Goal: Navigation & Orientation: Find specific page/section

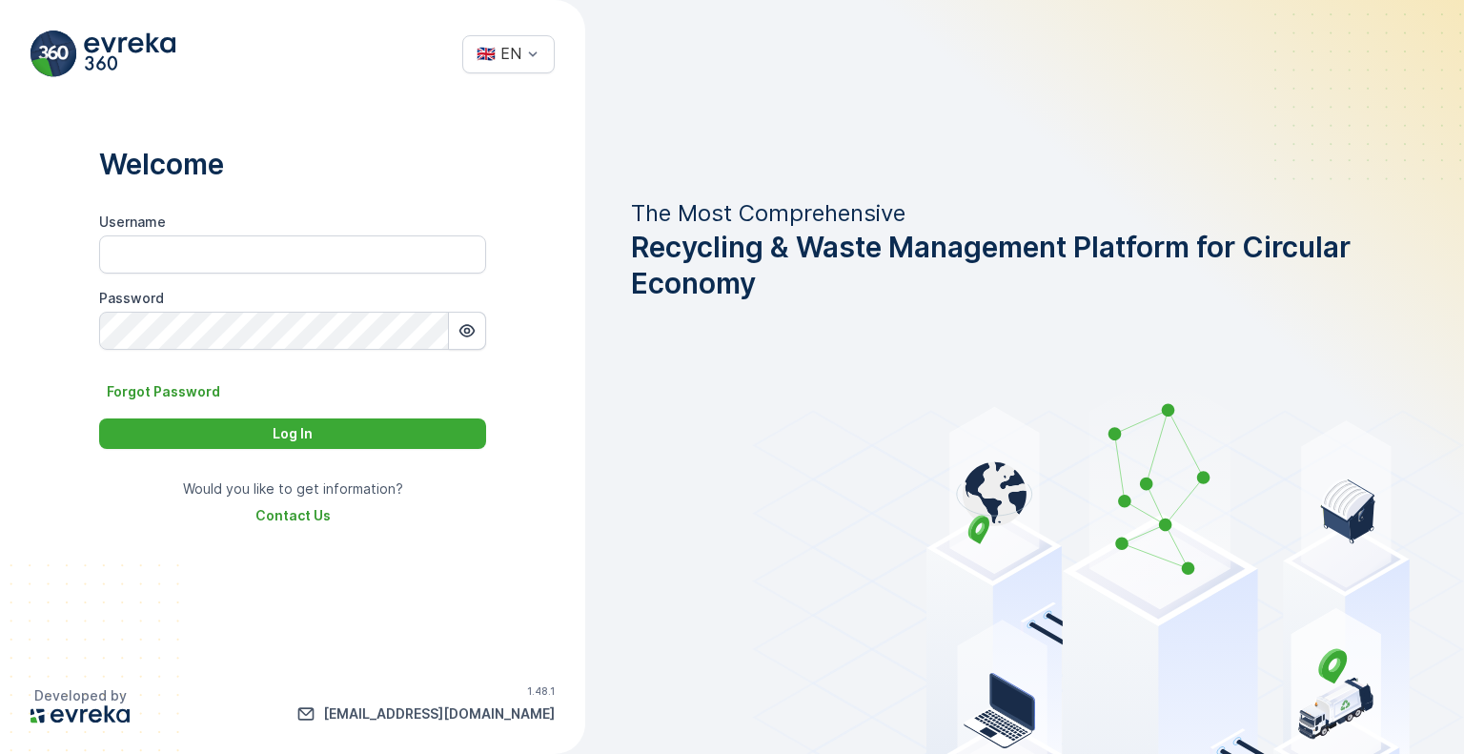
scroll to position [9451, 0]
click at [337, 256] on input "Username" at bounding box center [292, 254] width 387 height 38
paste input "Dhekra.Zribi"
type input "Dhekra.Zribi"
click at [362, 432] on div "Log In" at bounding box center [293, 433] width 364 height 19
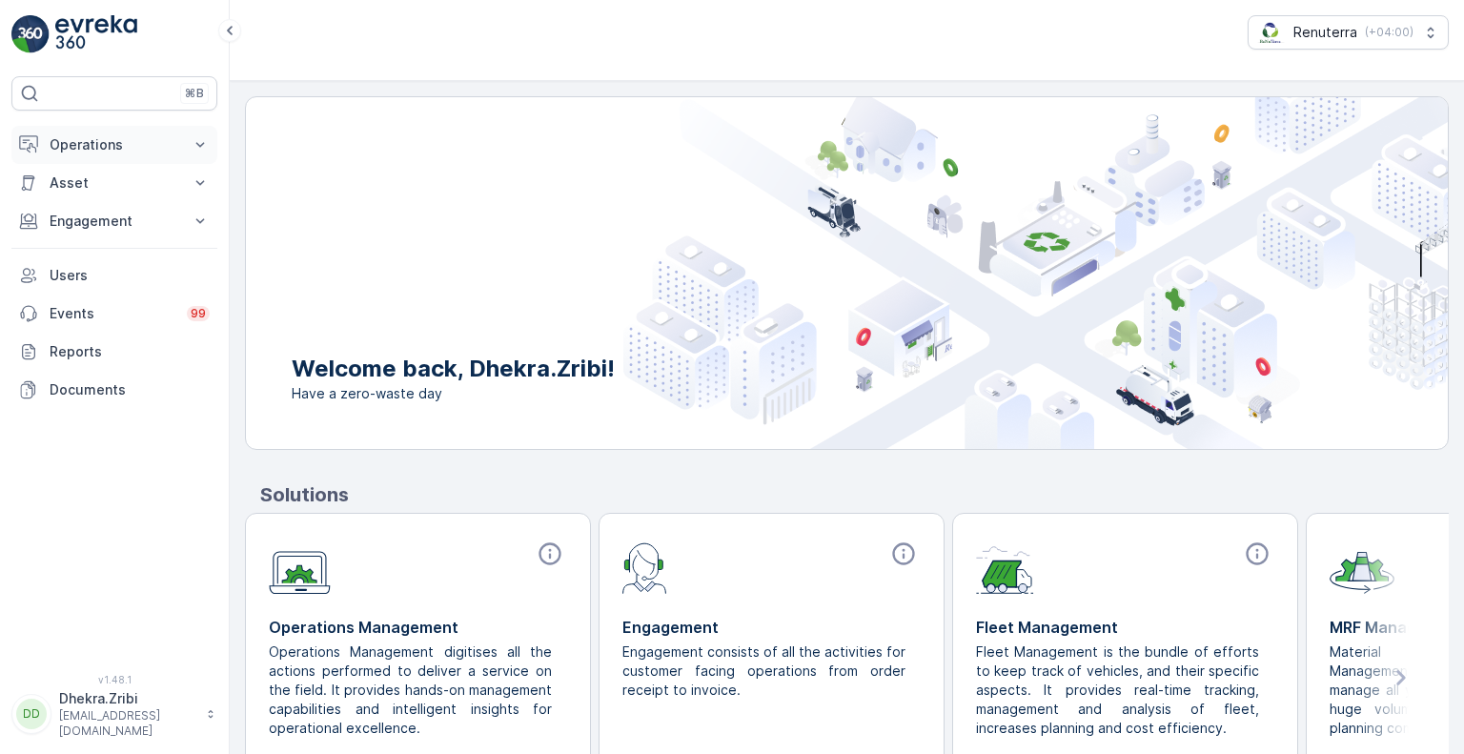
click at [123, 154] on button "Operations" at bounding box center [114, 145] width 206 height 38
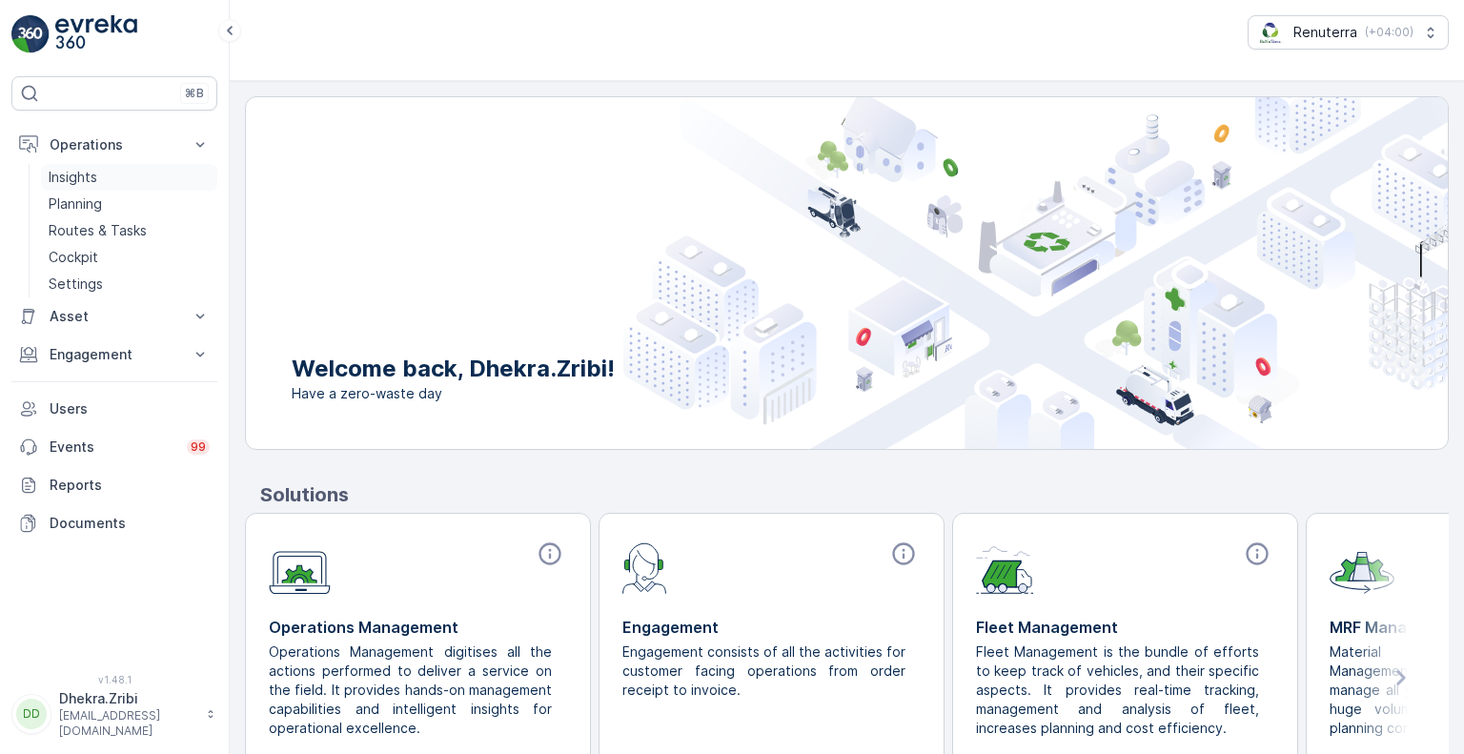
click at [127, 179] on link "Insights" at bounding box center [129, 177] width 176 height 27
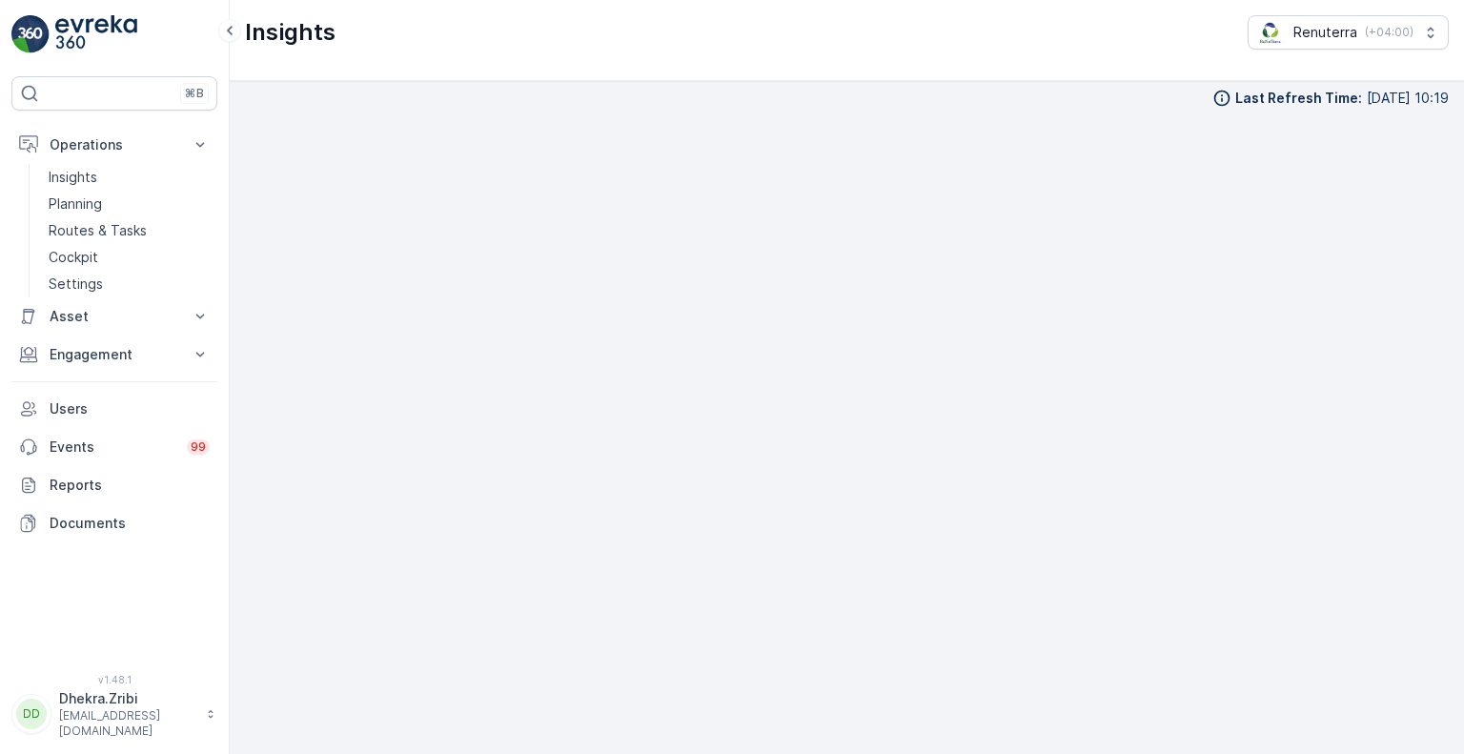
scroll to position [19, 0]
click at [214, 594] on div "⌘B Operations Insights Planning Routes & Tasks Cockpit Settings Asset Assets En…" at bounding box center [114, 363] width 206 height 575
click at [88, 205] on p "Planning" at bounding box center [75, 203] width 53 height 19
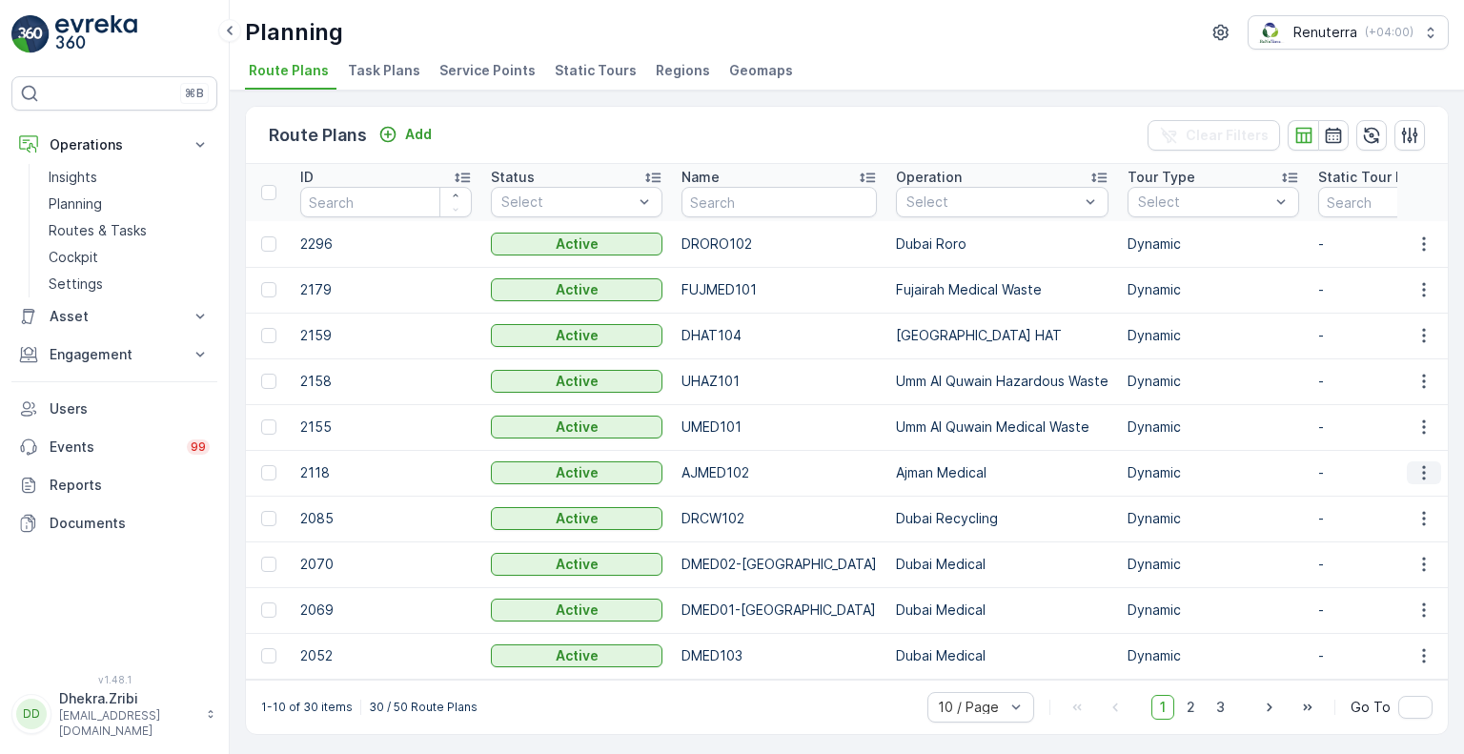
click at [1417, 477] on icon "button" at bounding box center [1424, 472] width 19 height 19
click at [100, 410] on p "Users" at bounding box center [130, 408] width 160 height 19
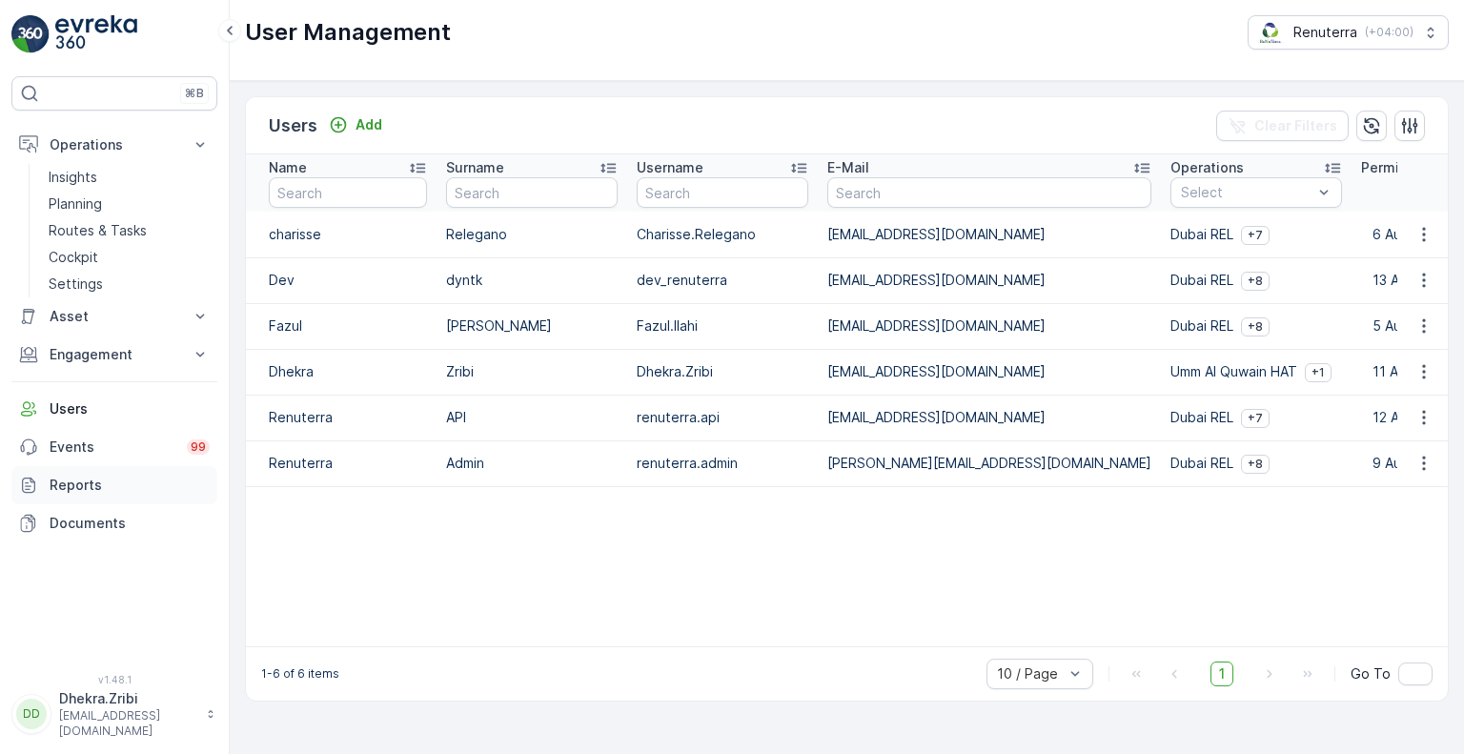
click at [108, 478] on p "Reports" at bounding box center [130, 485] width 160 height 19
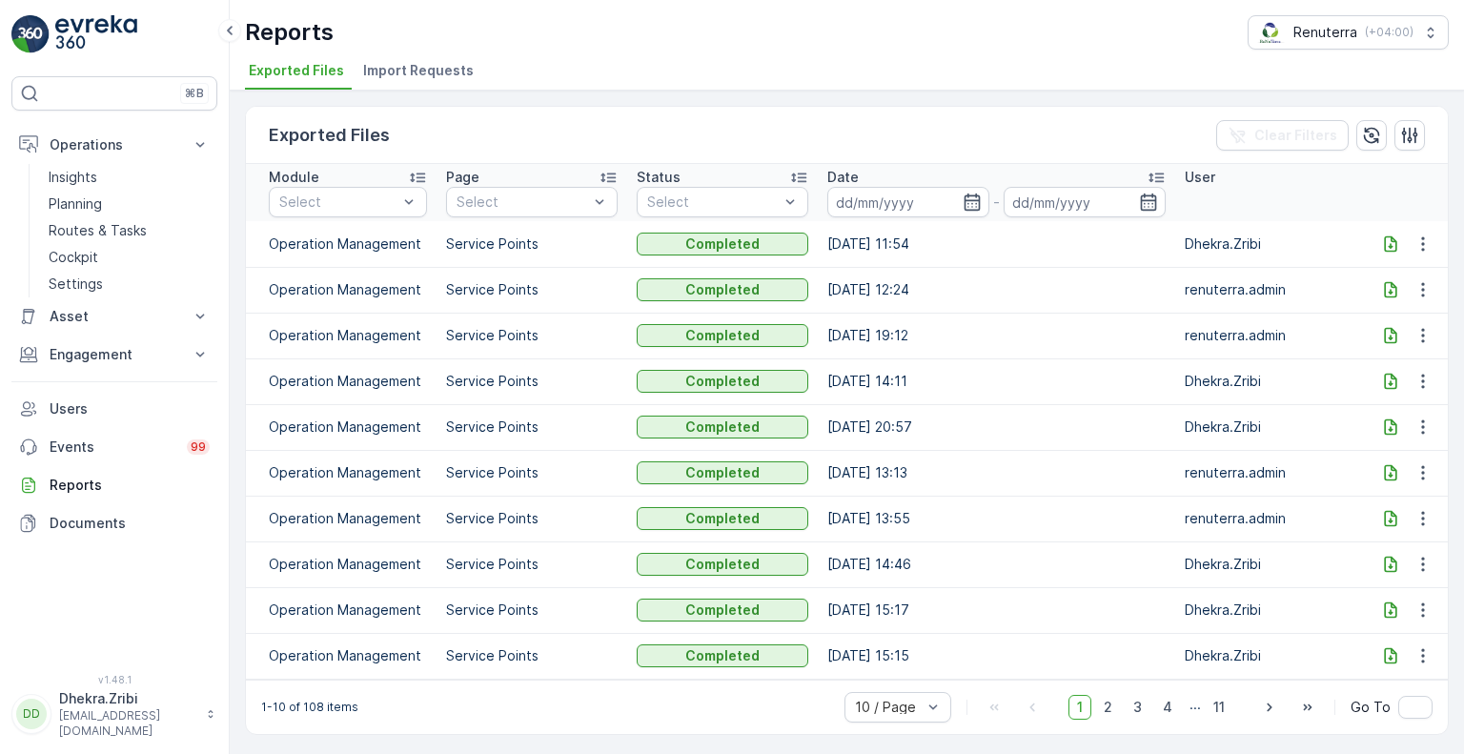
click at [1393, 242] on icon at bounding box center [1390, 243] width 19 height 19
click at [111, 235] on p "Routes & Tasks" at bounding box center [98, 230] width 98 height 19
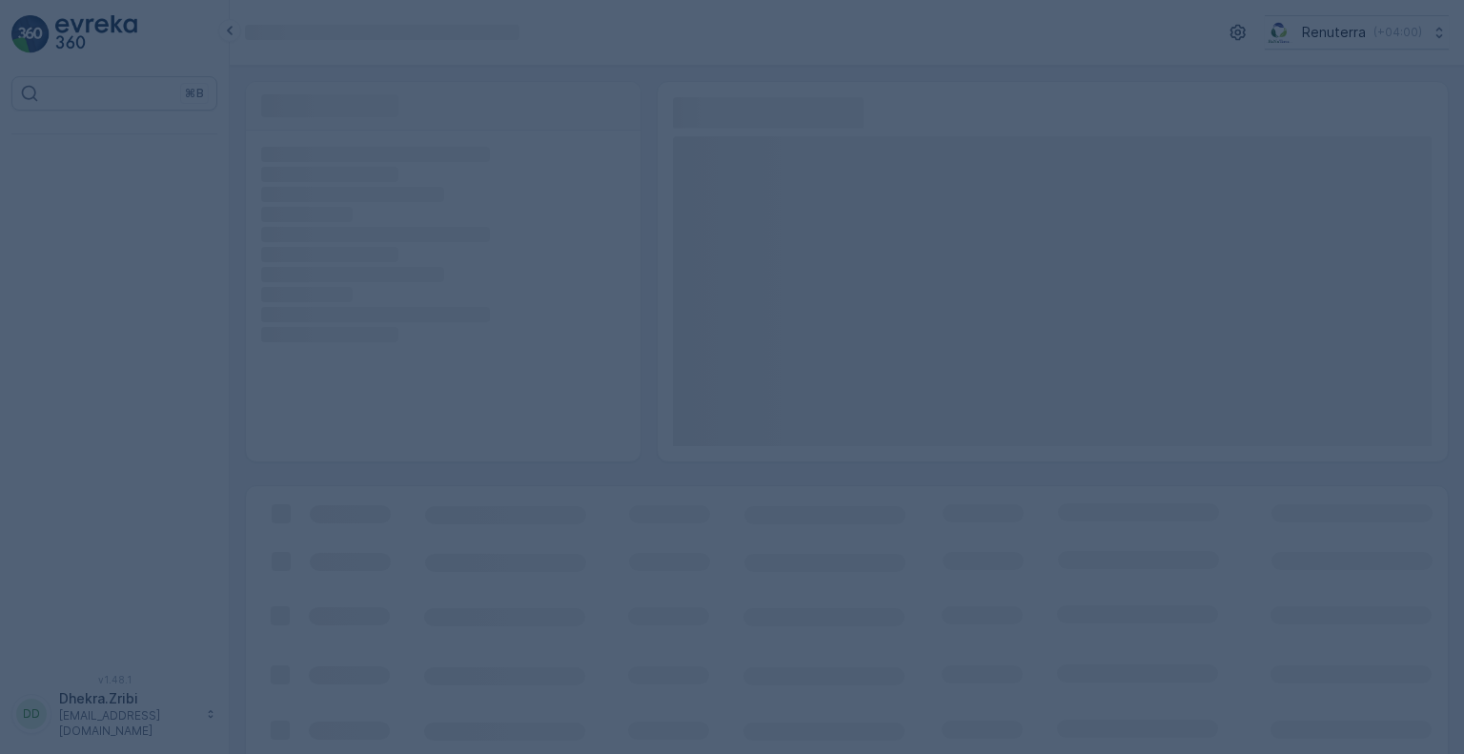
scroll to position [9451, 0]
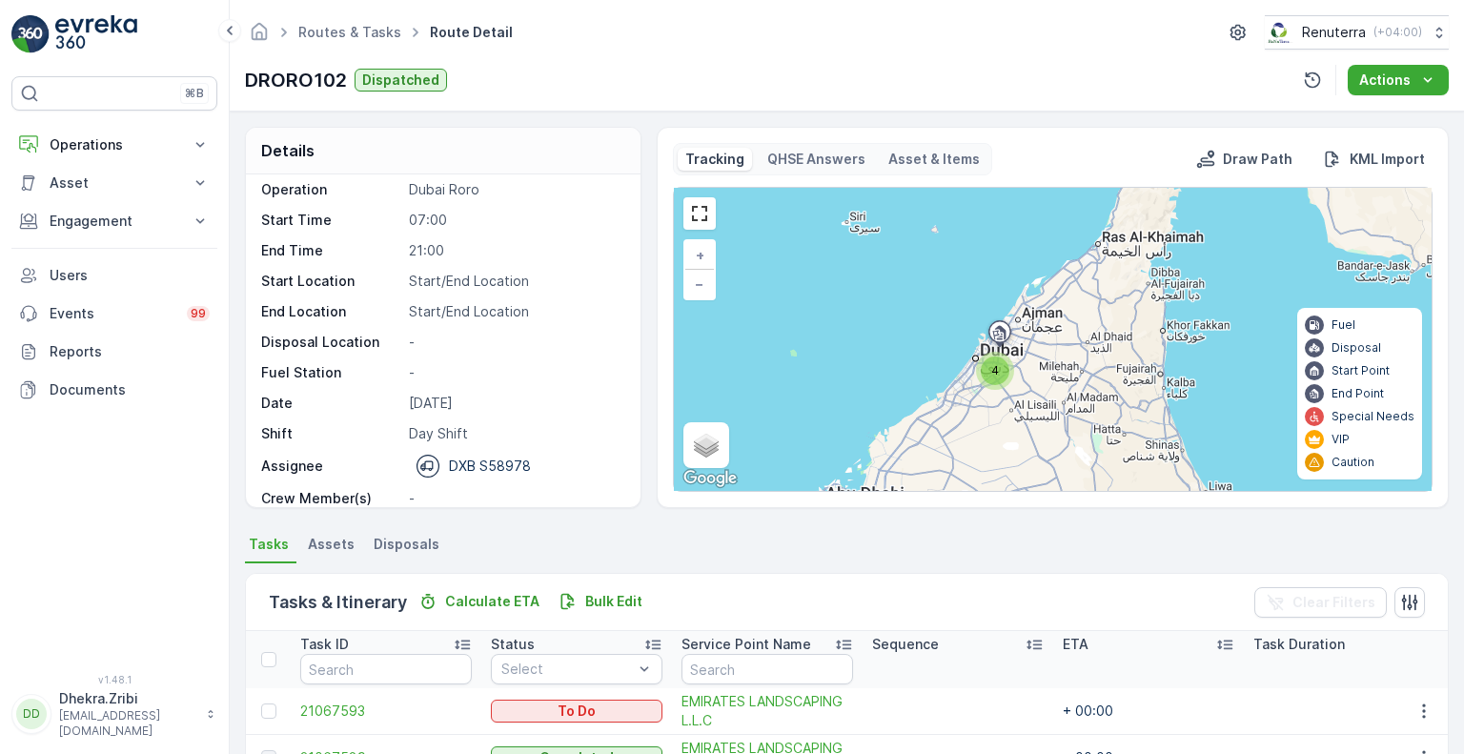
scroll to position [59, 0]
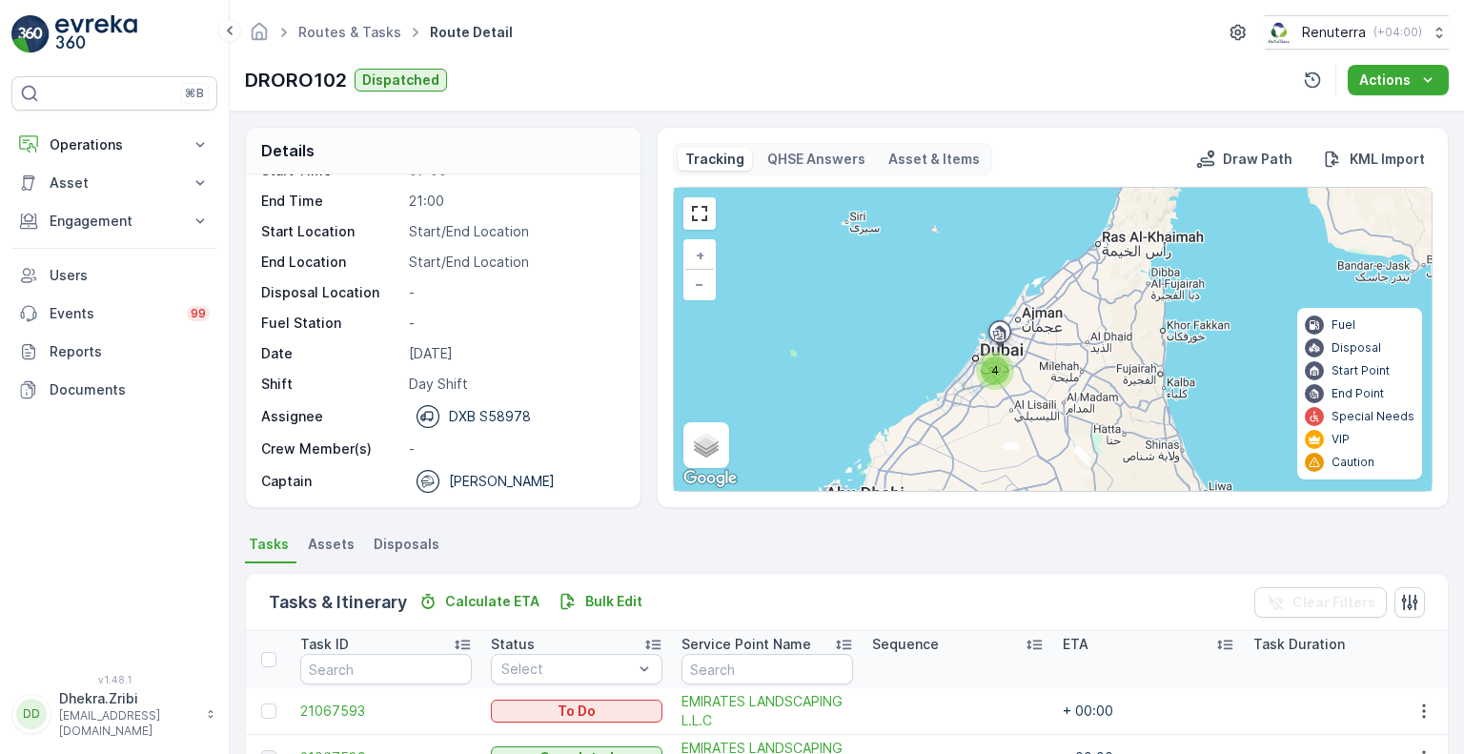
click at [722, 536] on ul "Tasks Assets Disposals" at bounding box center [847, 547] width 1204 height 32
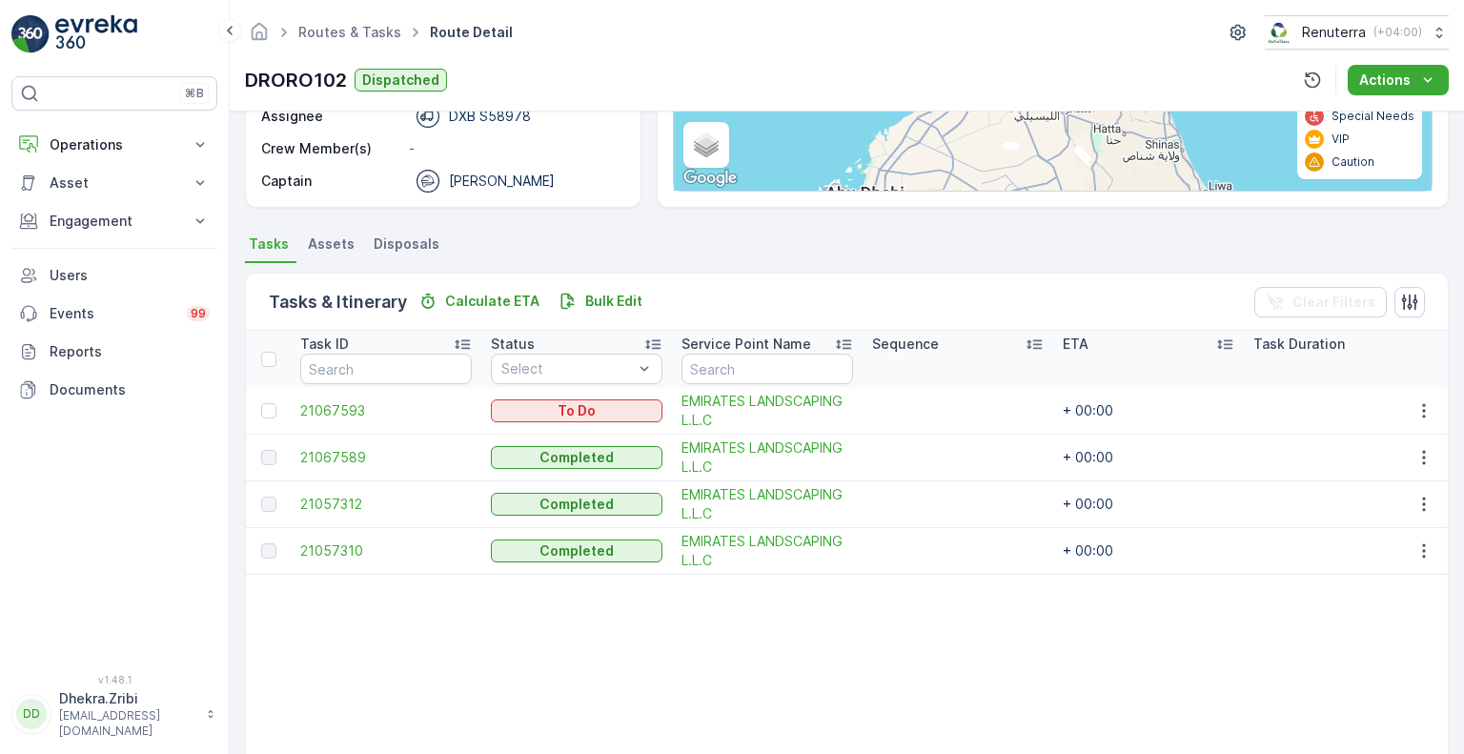
scroll to position [305, 0]
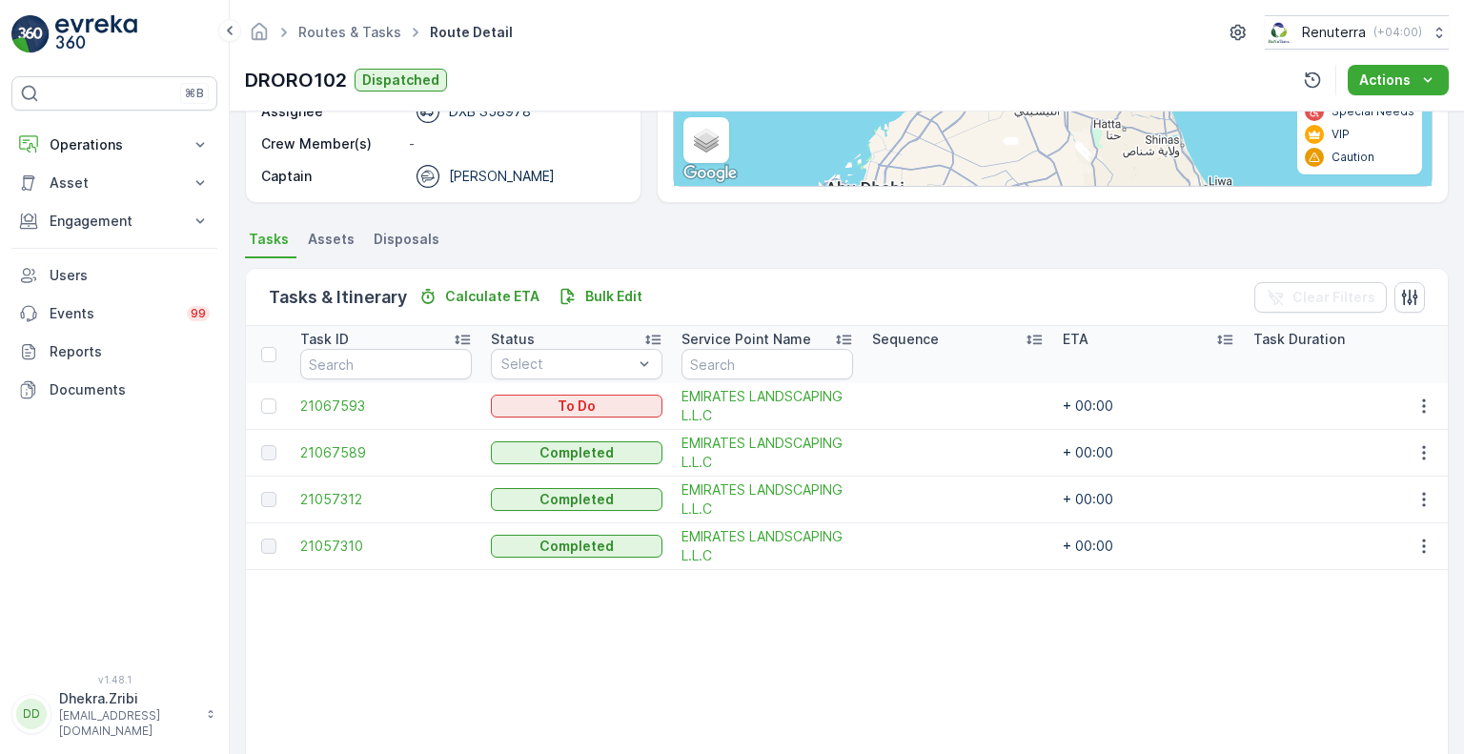
click at [236, 630] on div "Details Operation Dubai Roro Start Time 07:00 End Time 21:00 Start Location Sta…" at bounding box center [847, 433] width 1234 height 642
click at [81, 234] on button "Engagement" at bounding box center [114, 221] width 206 height 38
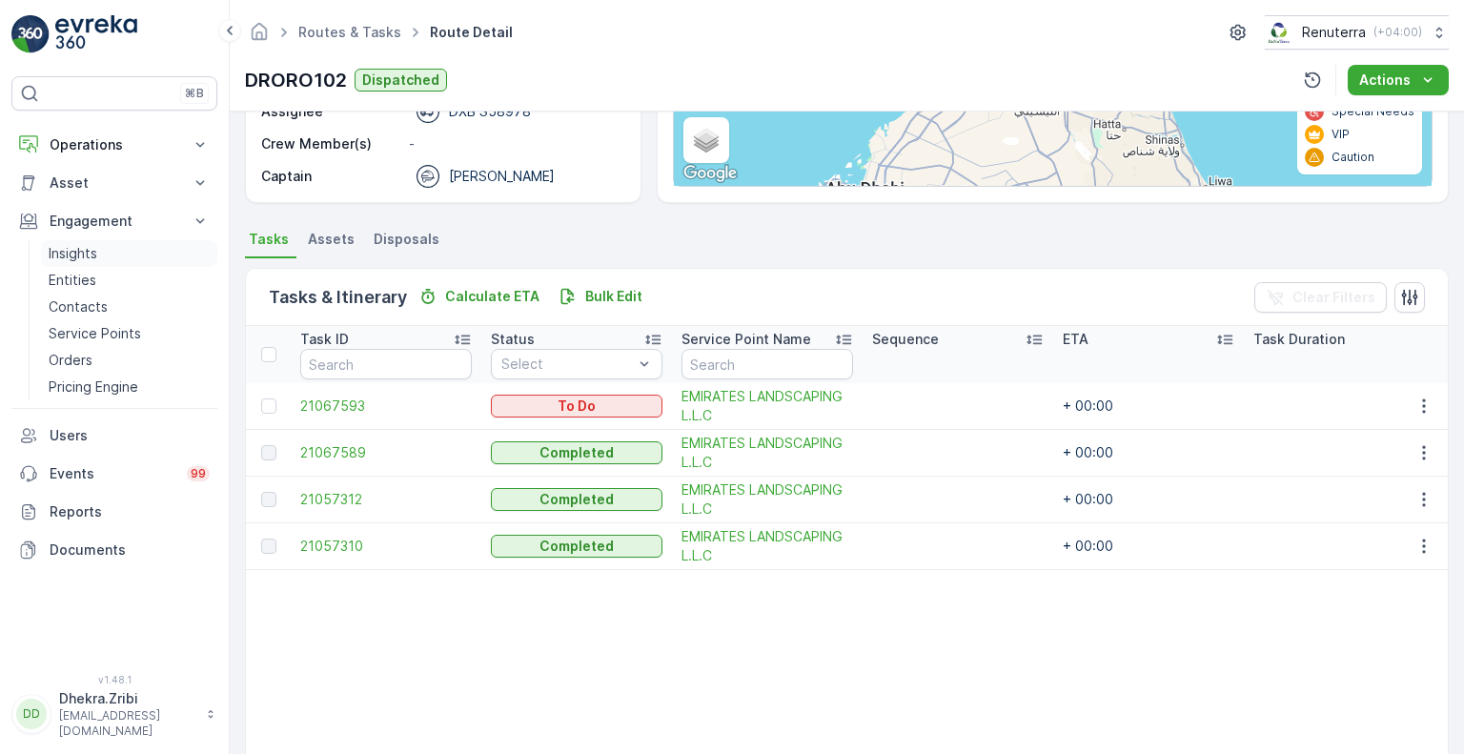
click at [106, 250] on link "Insights" at bounding box center [129, 253] width 176 height 27
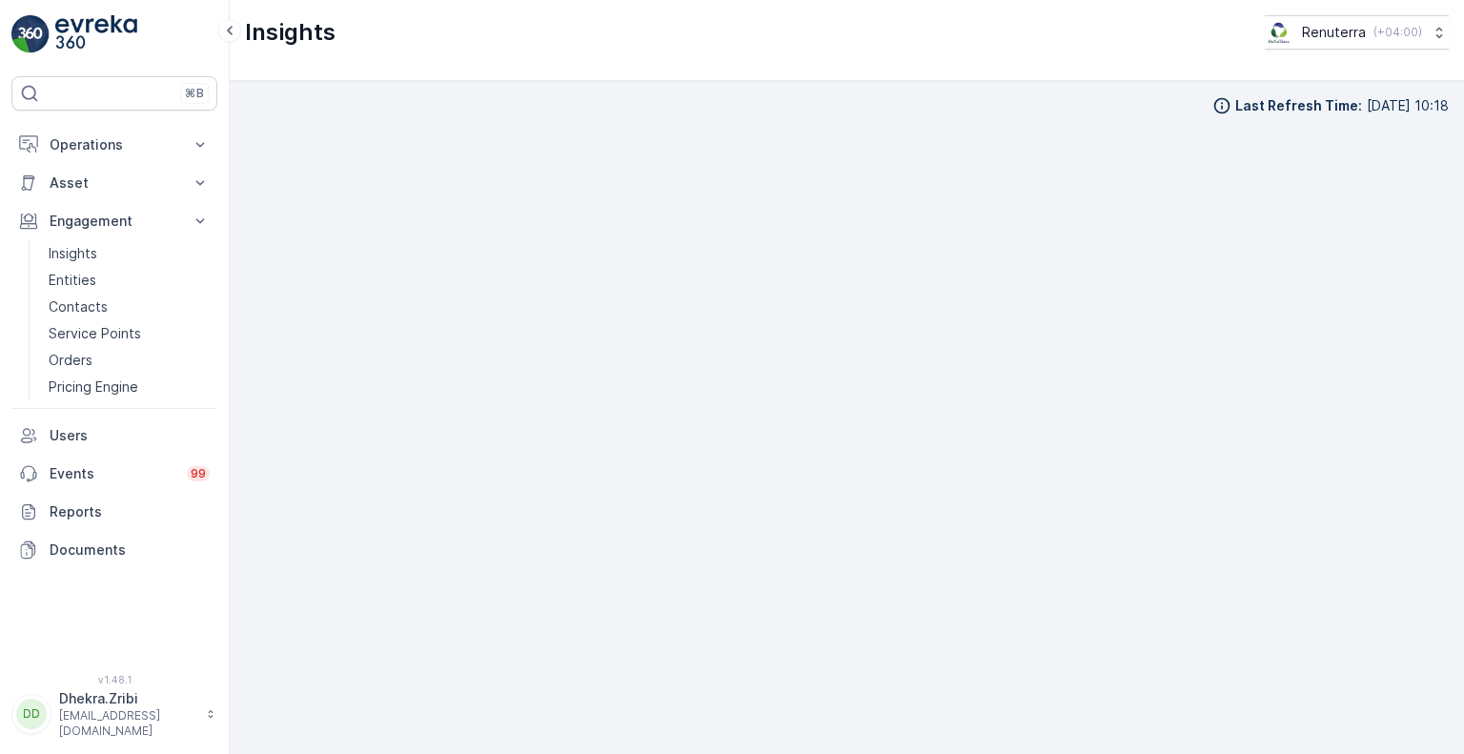
scroll to position [15, 0]
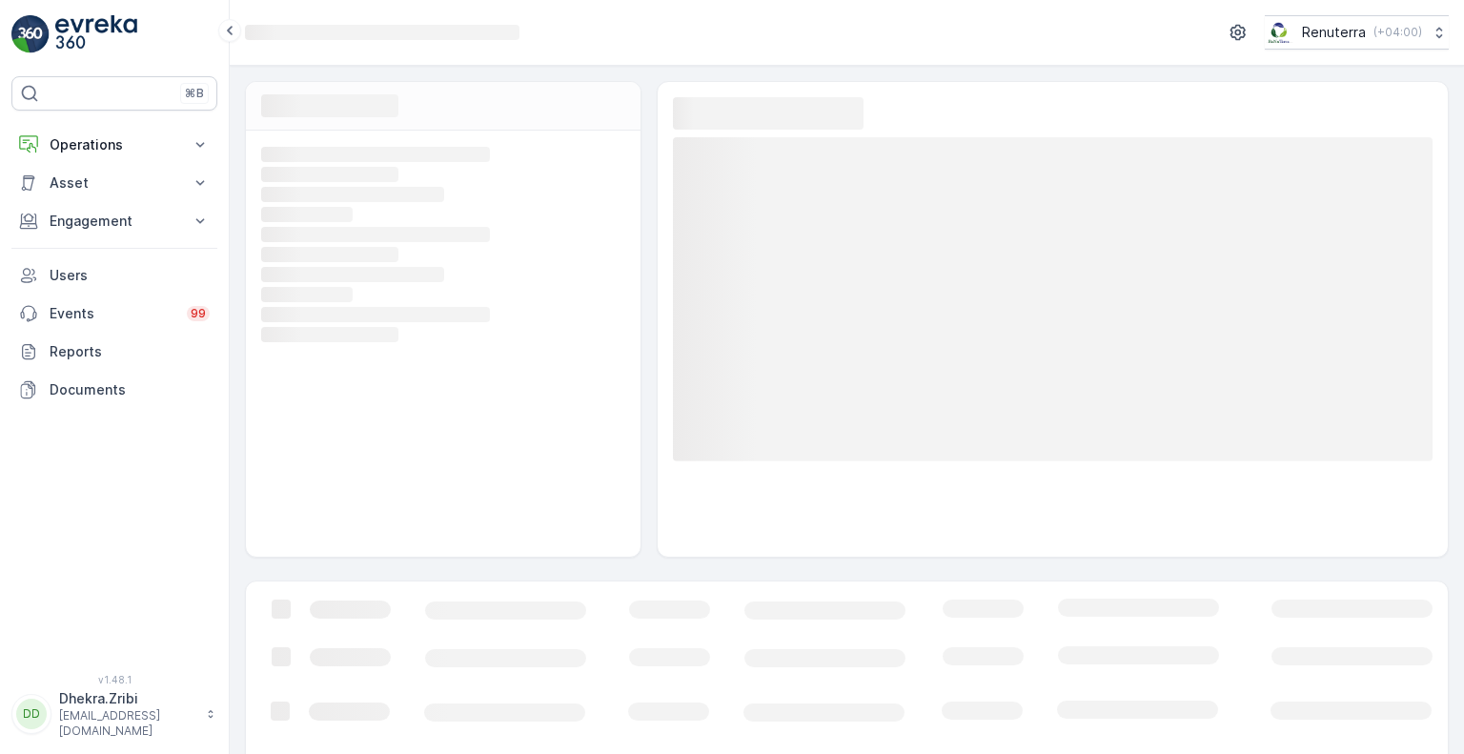
scroll to position [9451, 0]
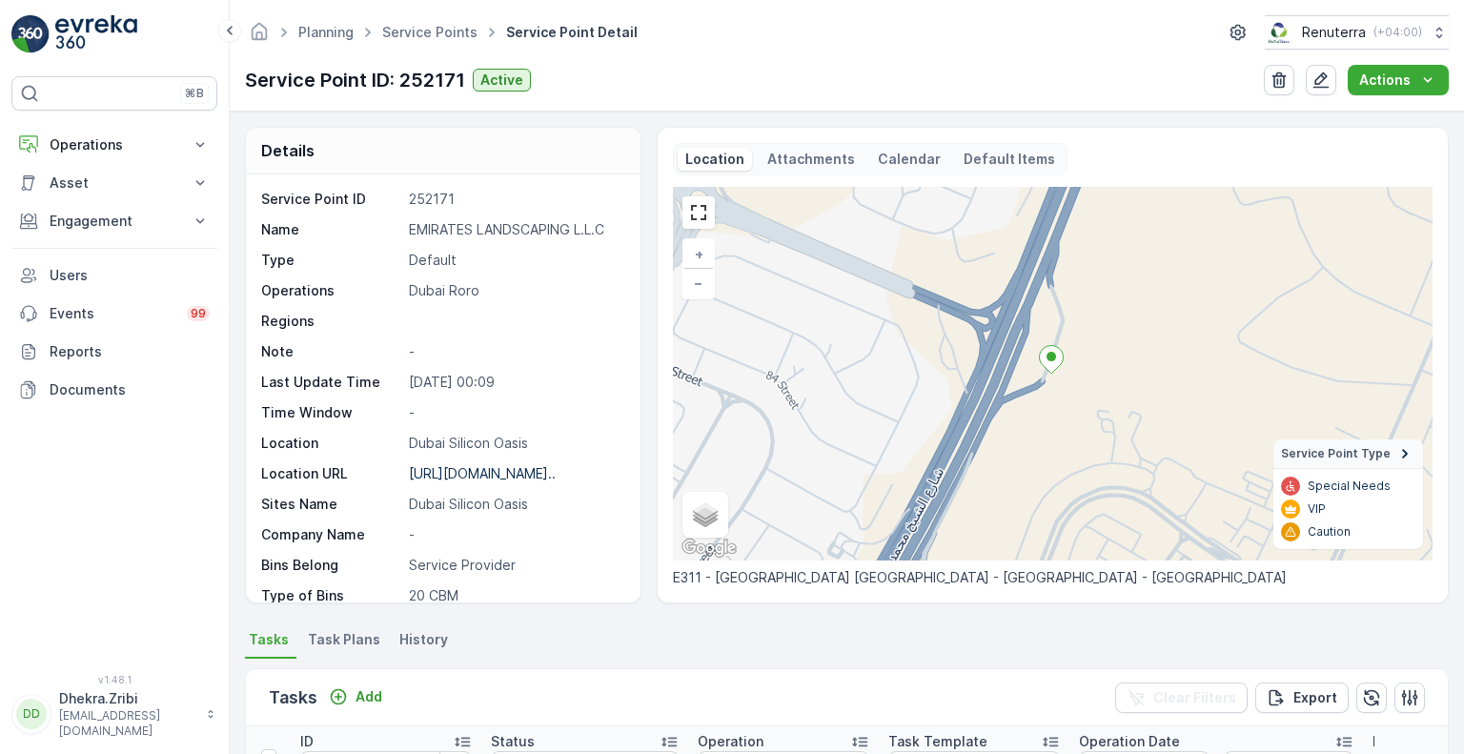
click at [1195, 614] on div "Details Service Point ID 252171 Name EMIRATES LANDSCAPING L.L.C Type Default Op…" at bounding box center [847, 433] width 1234 height 642
